Goal: Task Accomplishment & Management: Use online tool/utility

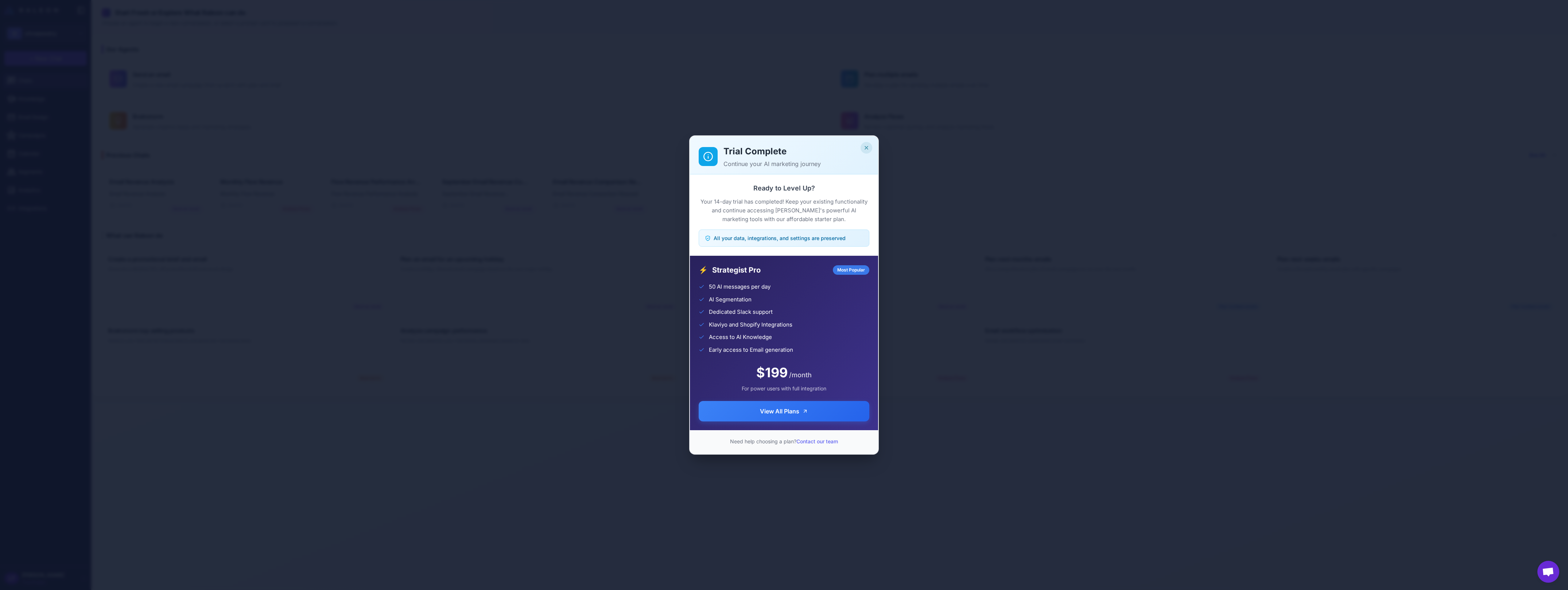
click at [867, 149] on icon "Close" at bounding box center [867, 148] width 6 height 6
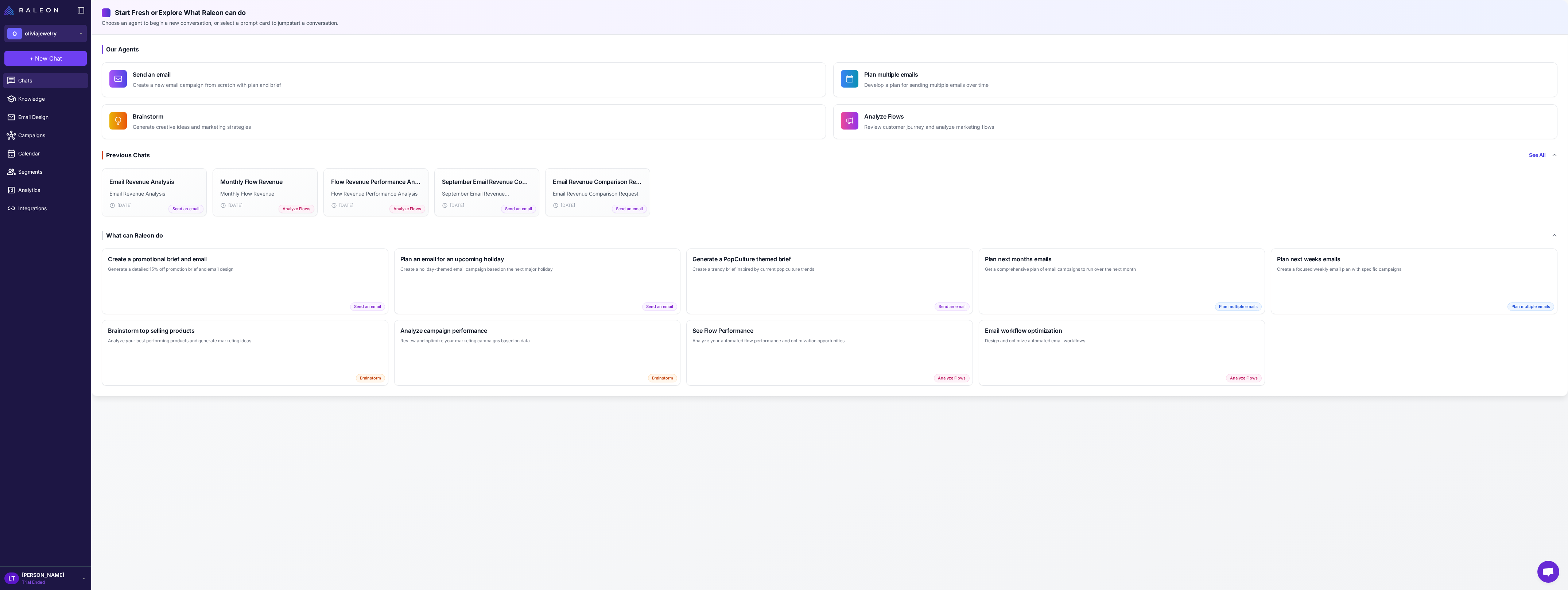
click at [77, 31] on button "O oliviajewelry" at bounding box center [45, 33] width 82 height 18
click at [67, 38] on button "O oliviajewelry" at bounding box center [45, 33] width 82 height 18
drag, startPoint x: 51, startPoint y: 97, endPoint x: 71, endPoint y: 102, distance: 20.6
click at [51, 97] on span "trypureskin" at bounding box center [43, 97] width 29 height 8
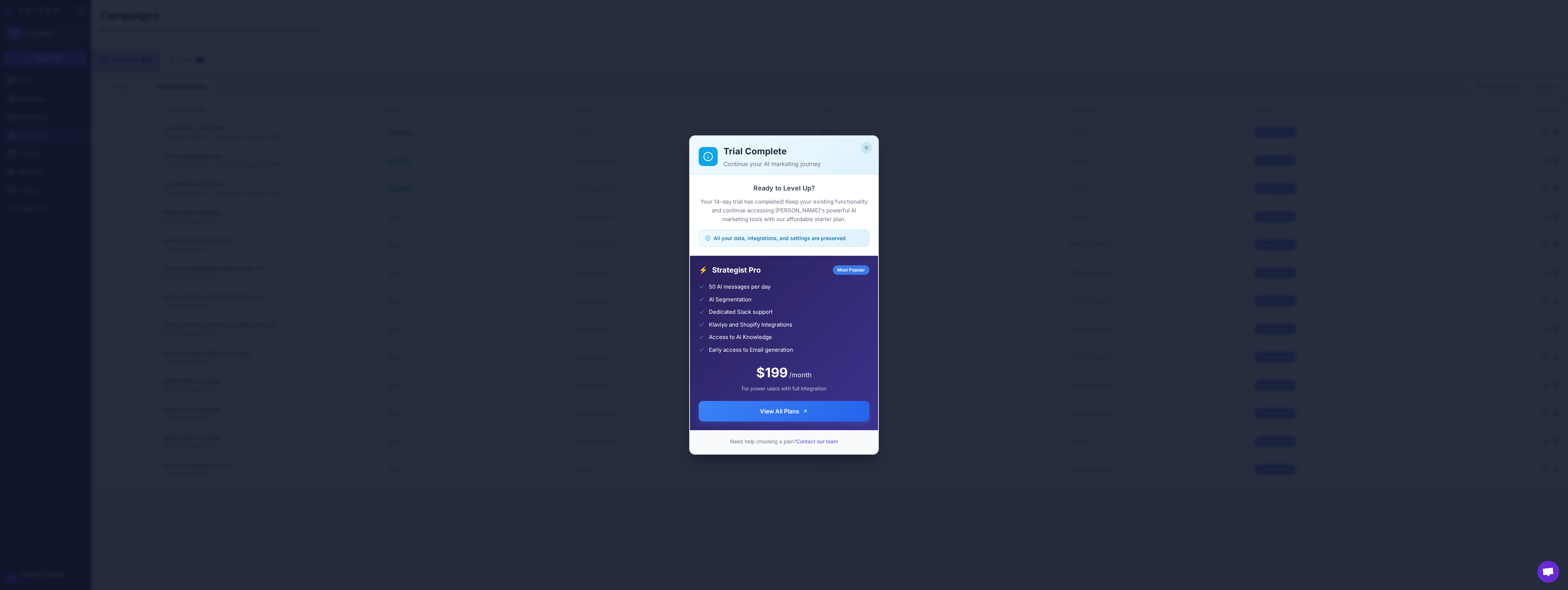
click at [864, 147] on icon "Close" at bounding box center [867, 148] width 6 height 6
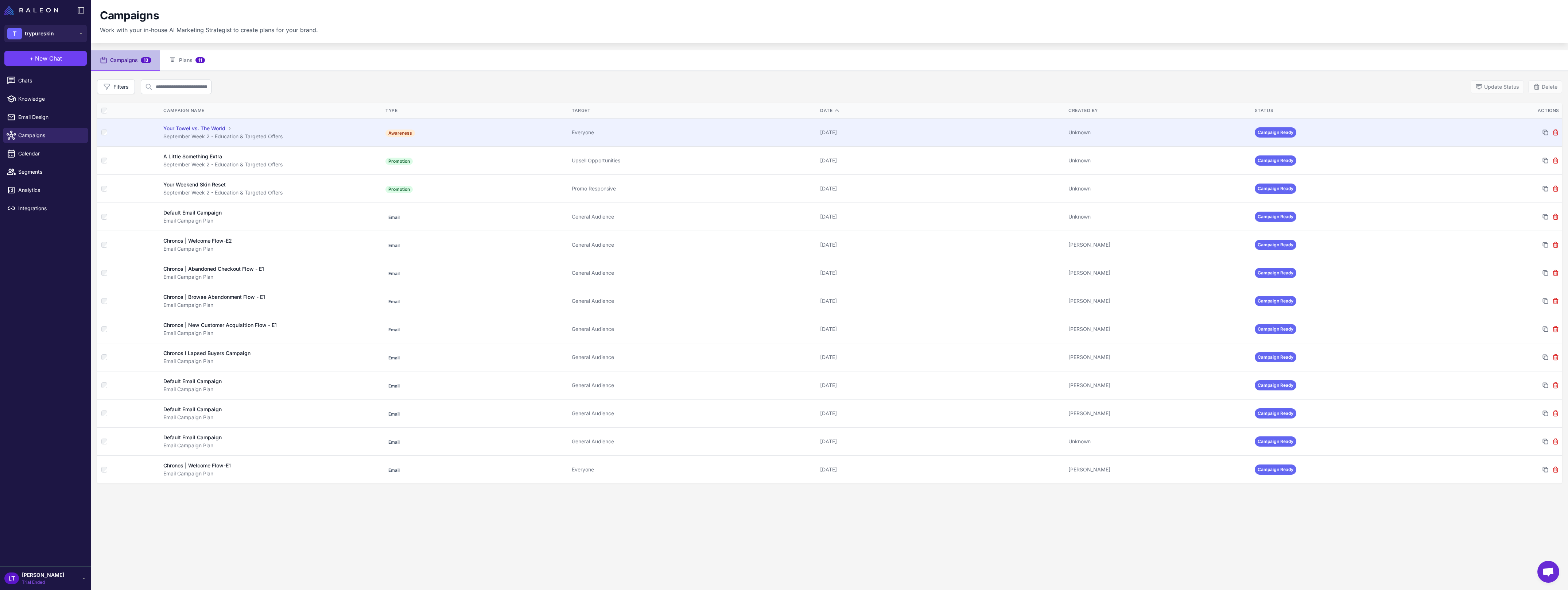
click at [466, 127] on td "Awareness" at bounding box center [475, 132] width 186 height 28
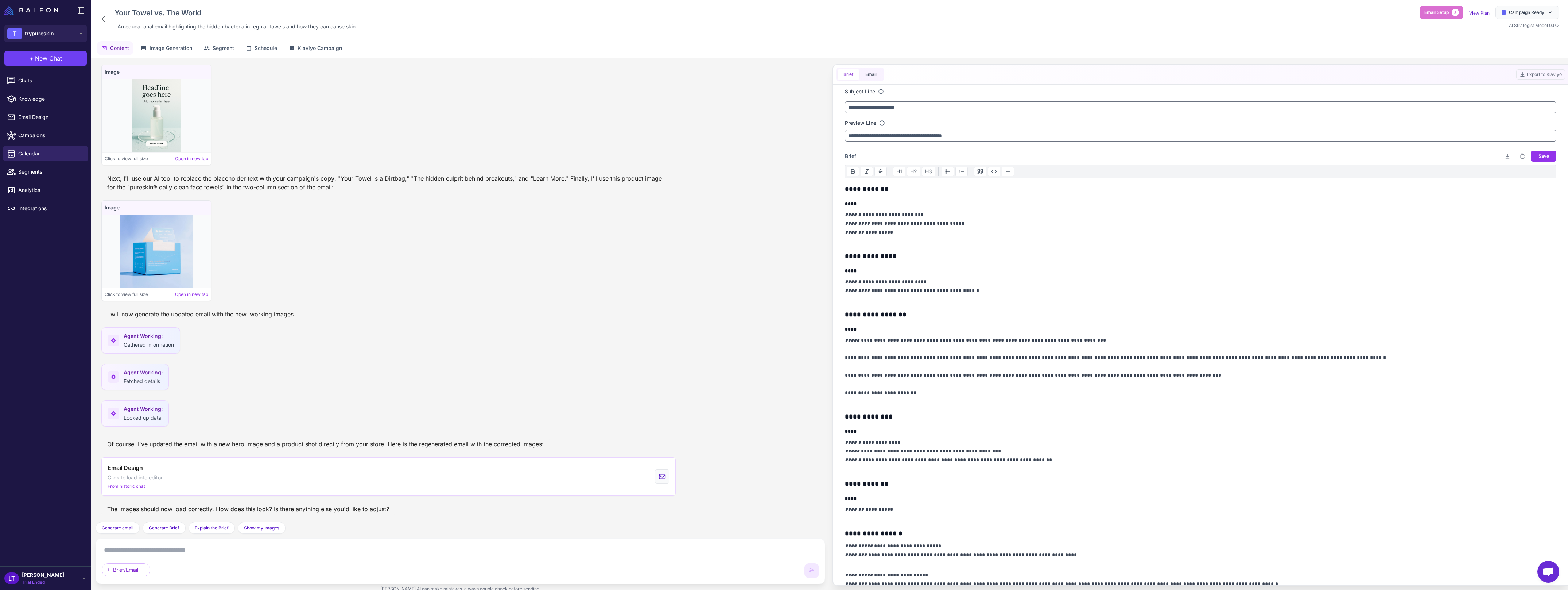
scroll to position [595, 0]
drag, startPoint x: 871, startPoint y: 76, endPoint x: 856, endPoint y: 76, distance: 15.0
click at [871, 76] on button "Email" at bounding box center [871, 74] width 23 height 11
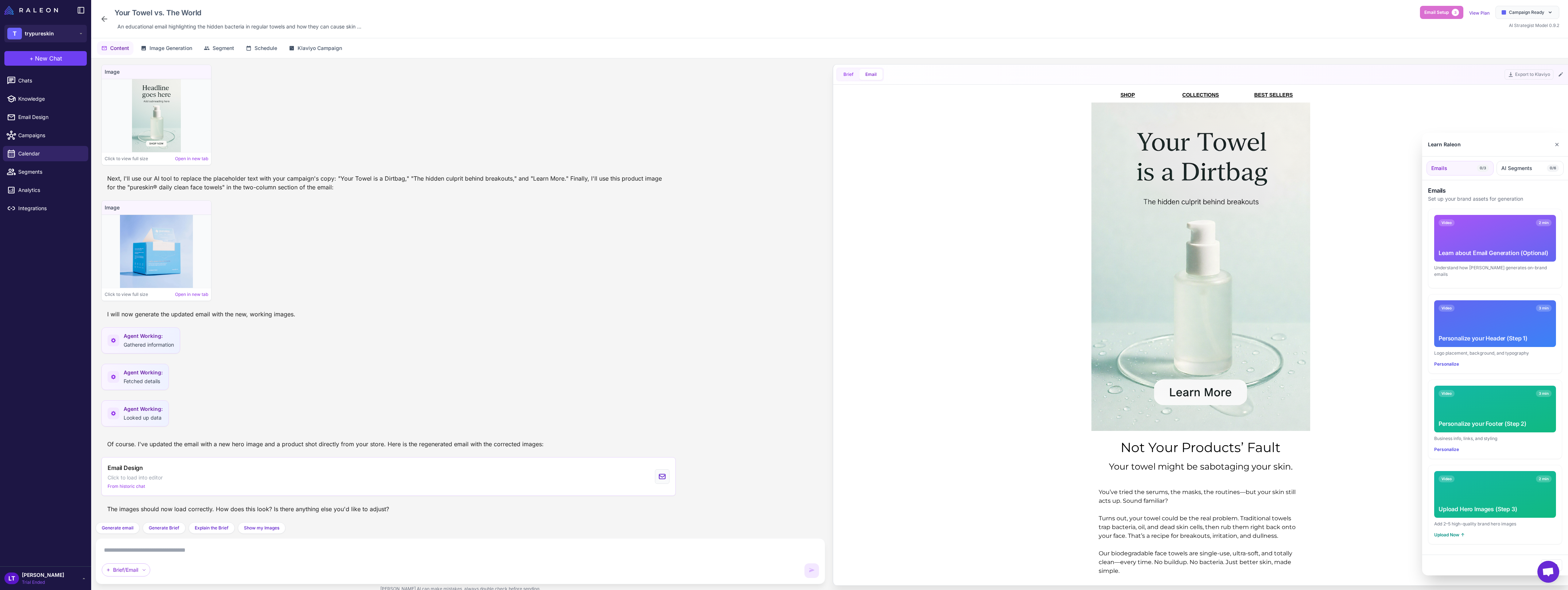
scroll to position [0, 0]
click at [1560, 144] on button "✕" at bounding box center [1556, 144] width 10 height 15
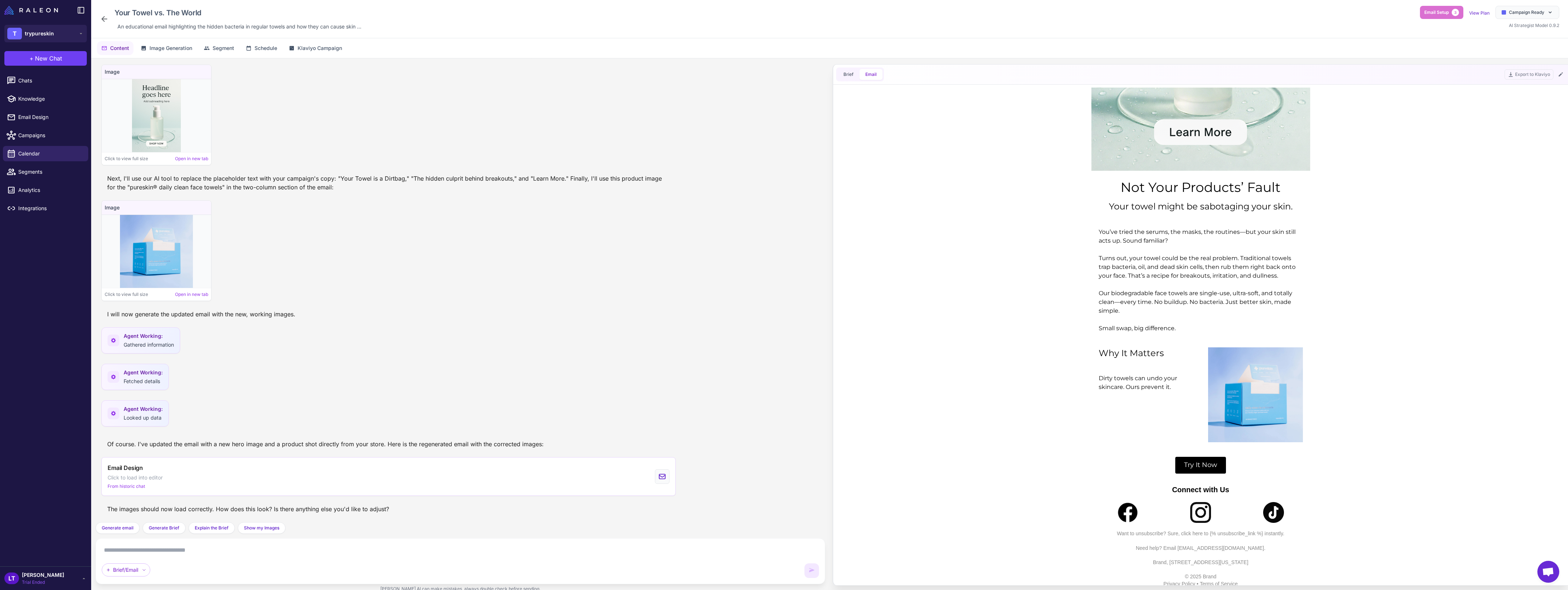
scroll to position [266, 0]
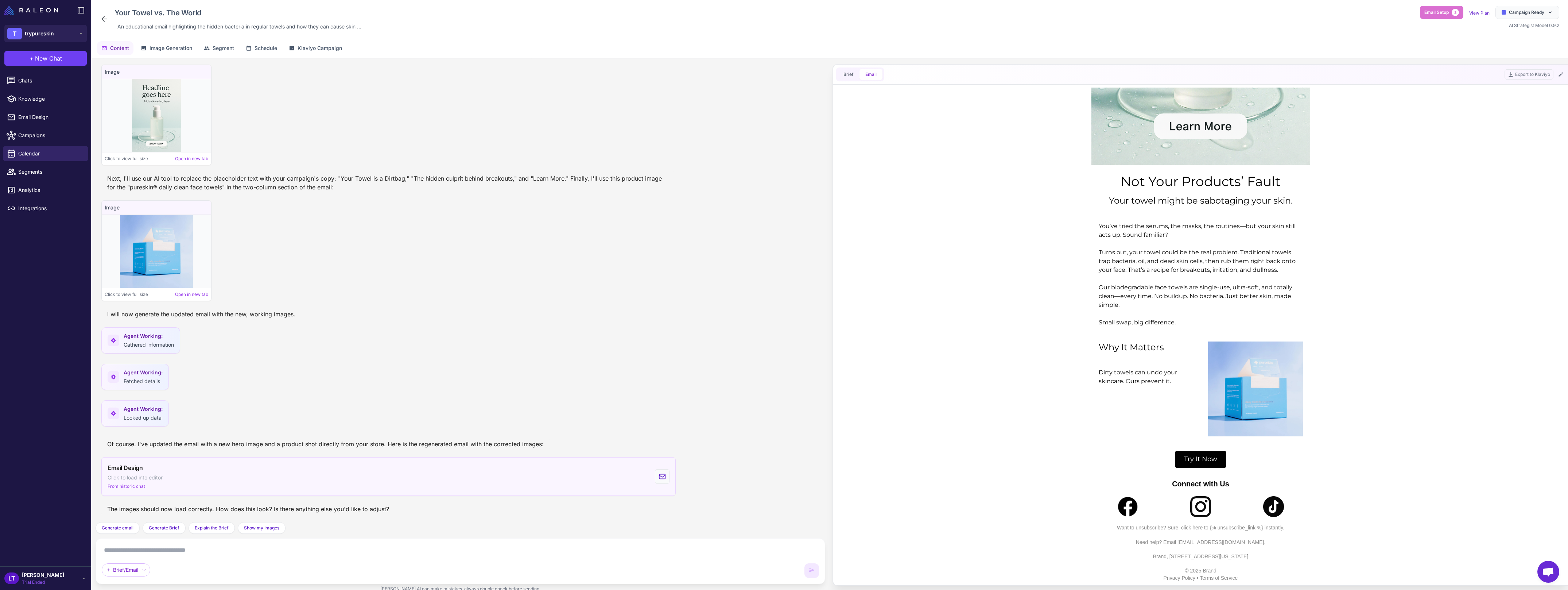
click at [158, 482] on div "Email Design Click to load into editor From historic chat" at bounding box center [135, 476] width 55 height 26
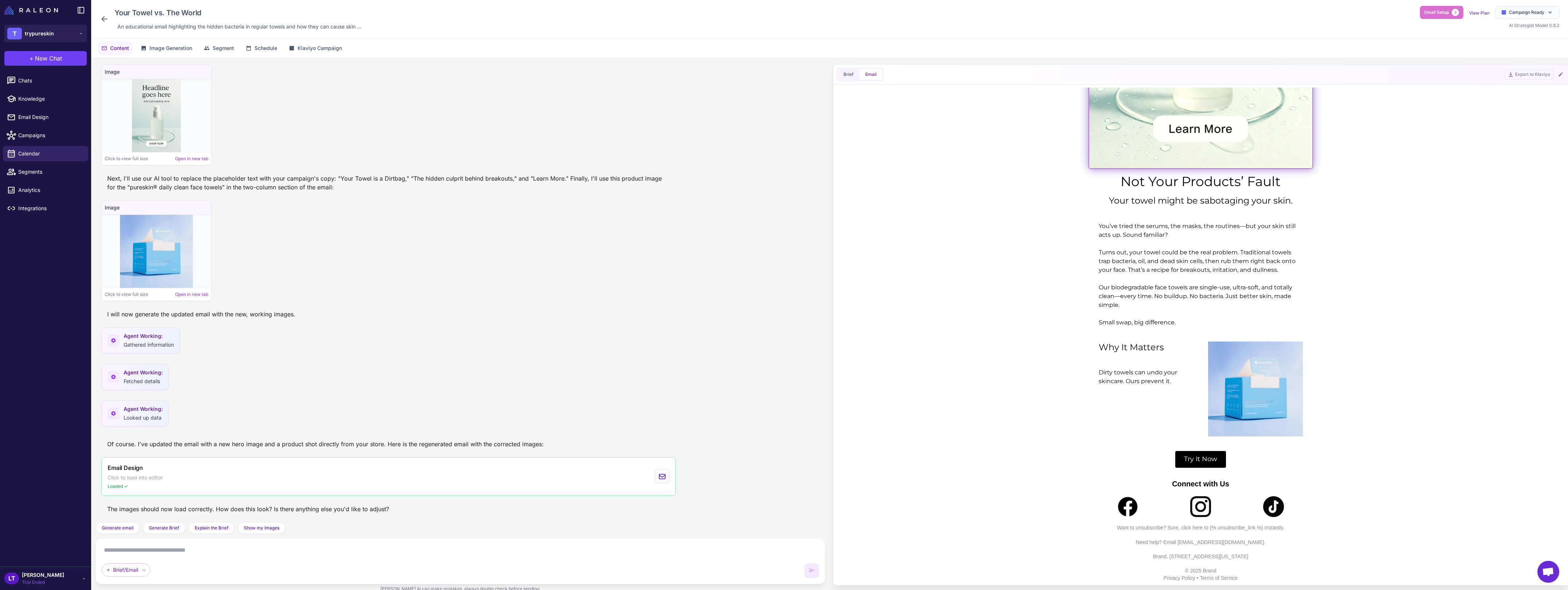
scroll to position [0, 0]
